Goal: Transaction & Acquisition: Purchase product/service

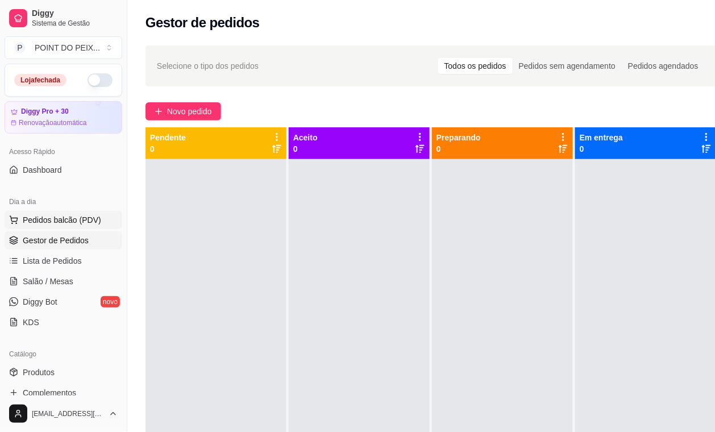
click at [72, 221] on span "Pedidos balcão (PDV)" at bounding box center [62, 219] width 78 height 11
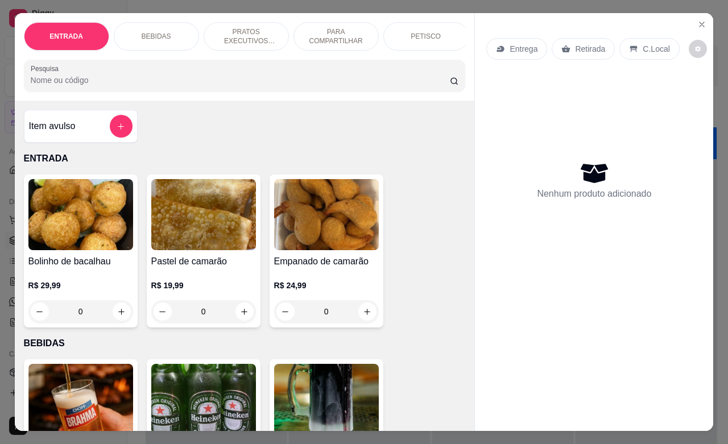
click at [586, 44] on p "Retirada" at bounding box center [590, 48] width 30 height 11
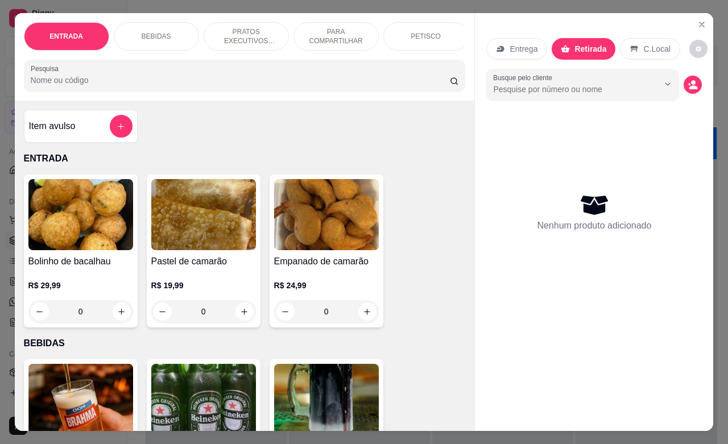
click at [416, 34] on p "PETISCO" at bounding box center [425, 36] width 30 height 9
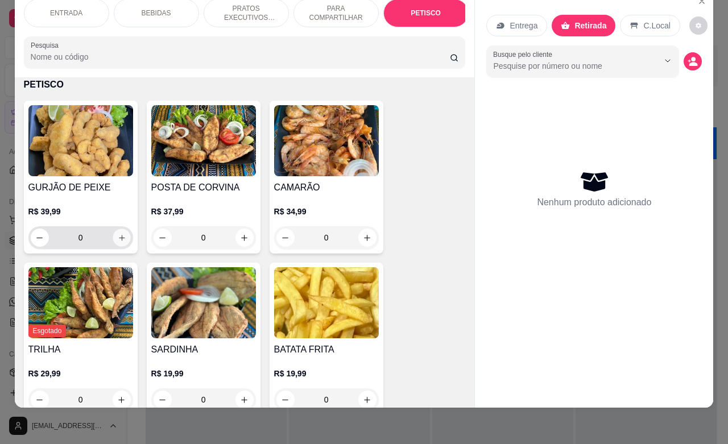
click at [114, 242] on button "increase-product-quantity" at bounding box center [122, 238] width 18 height 18
type input "1"
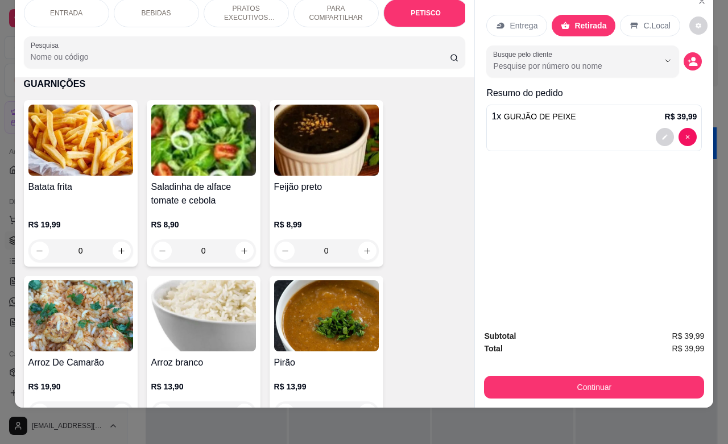
scroll to position [2831, 0]
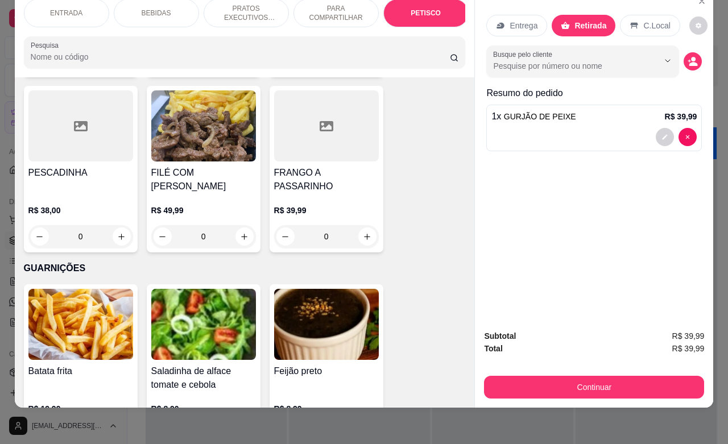
click at [64, 9] on p "ENTRADA" at bounding box center [66, 13] width 32 height 9
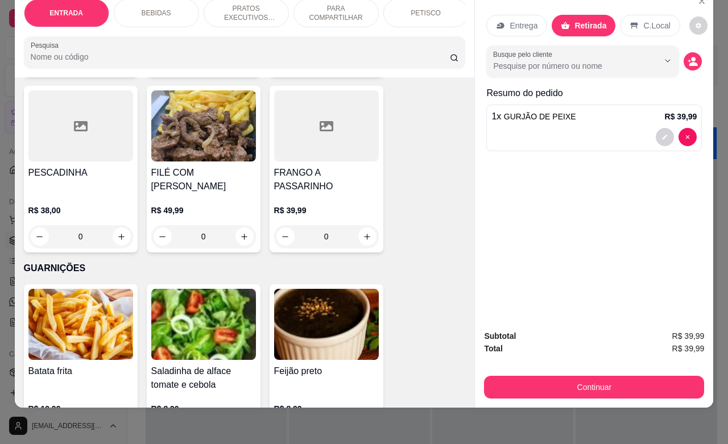
scroll to position [51, 0]
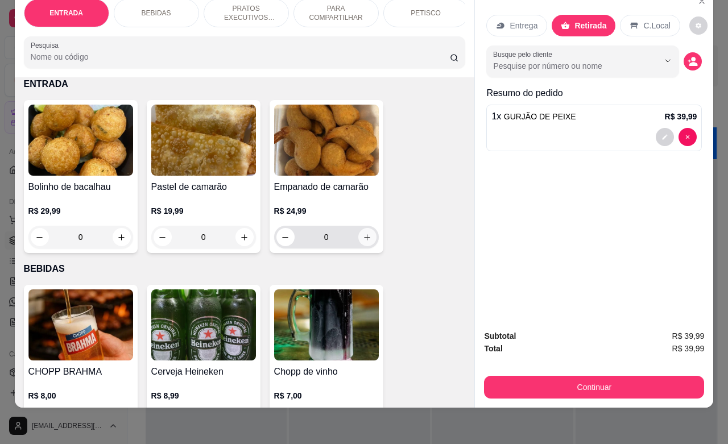
click at [363, 240] on icon "increase-product-quantity" at bounding box center [367, 237] width 9 height 9
type input "1"
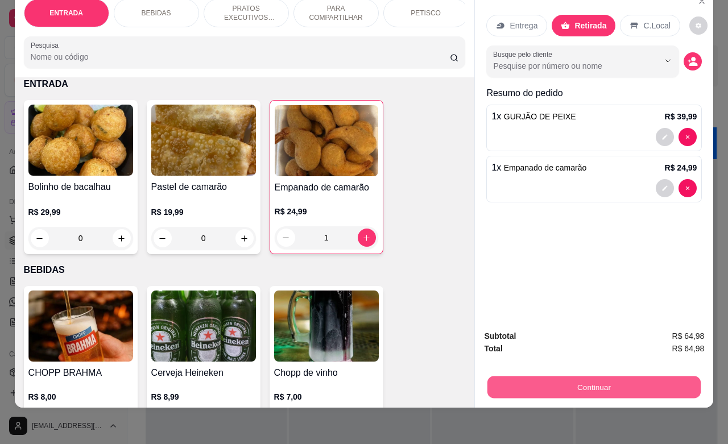
click at [533, 376] on button "Continuar" at bounding box center [593, 387] width 213 height 22
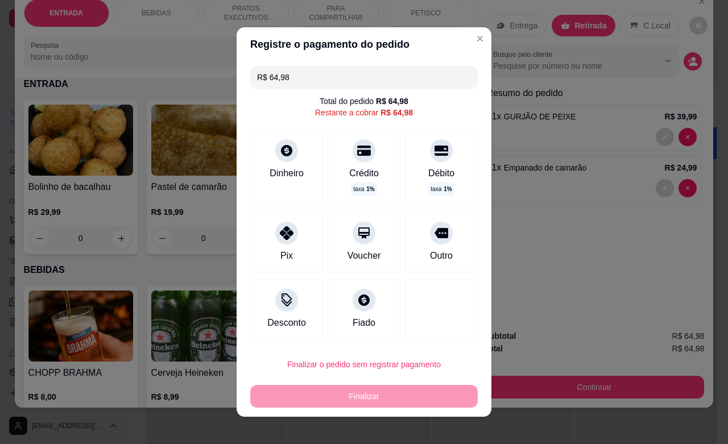
scroll to position [9, 0]
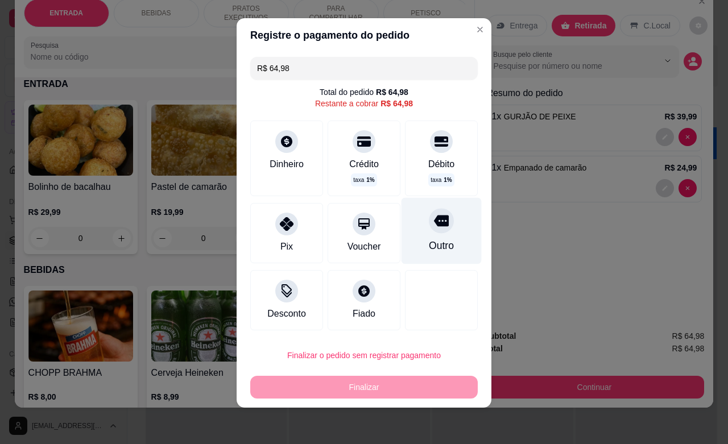
click at [429, 230] on div at bounding box center [441, 220] width 25 height 25
type input "R$ 0,00"
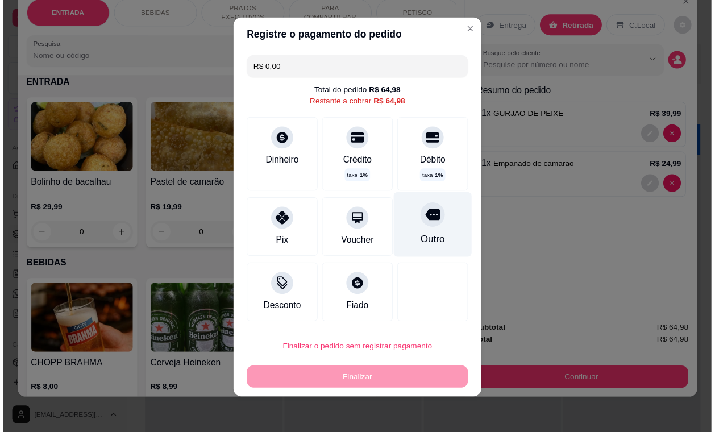
scroll to position [4, 0]
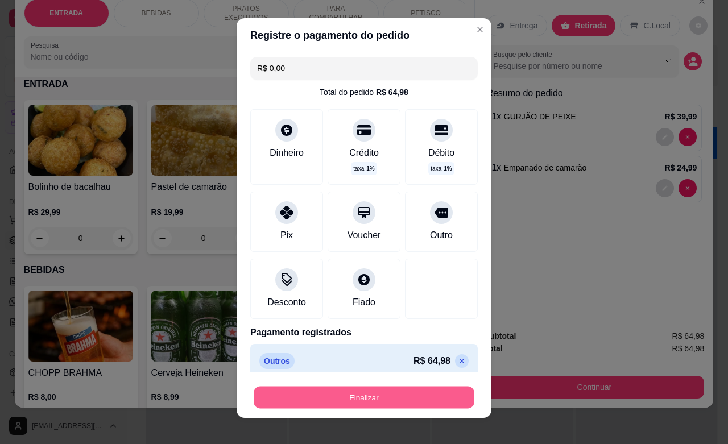
click at [356, 399] on button "Finalizar" at bounding box center [364, 398] width 221 height 22
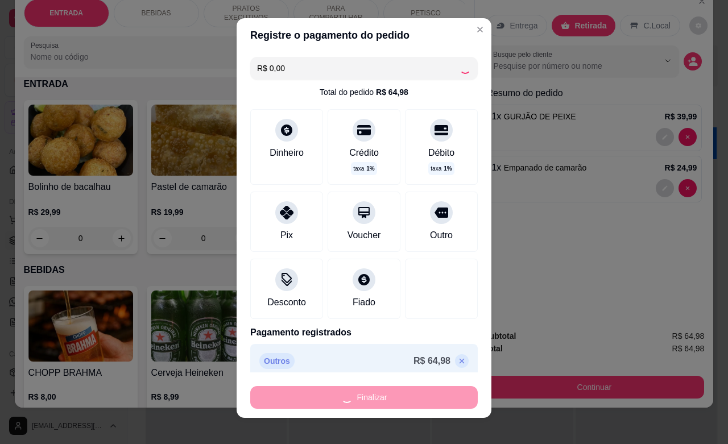
type input "0"
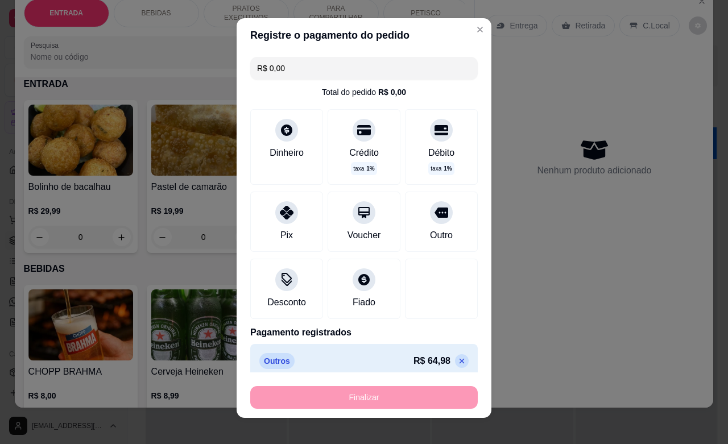
type input "-R$ 64,98"
